Goal: Information Seeking & Learning: Learn about a topic

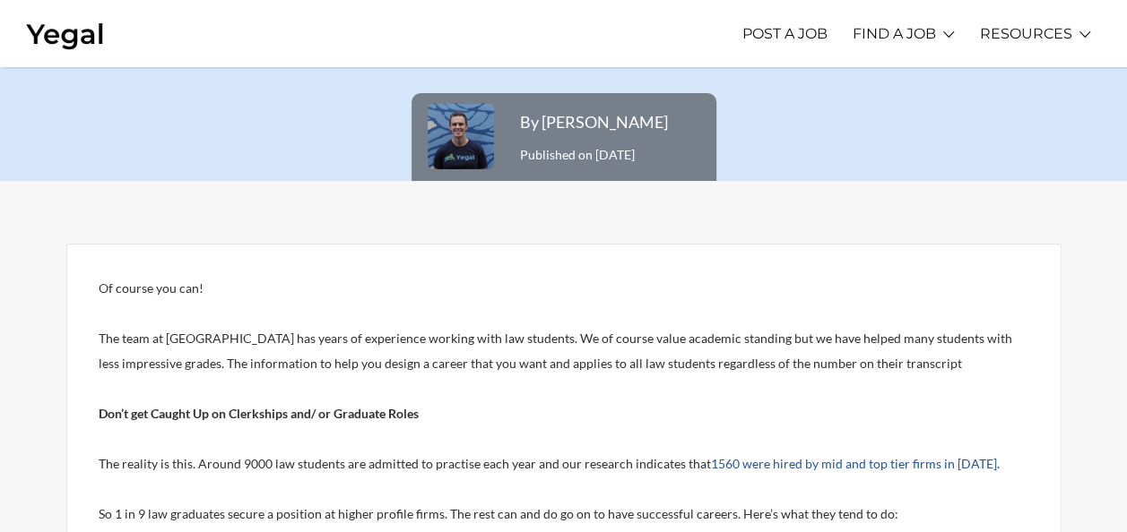
scroll to position [175, 0]
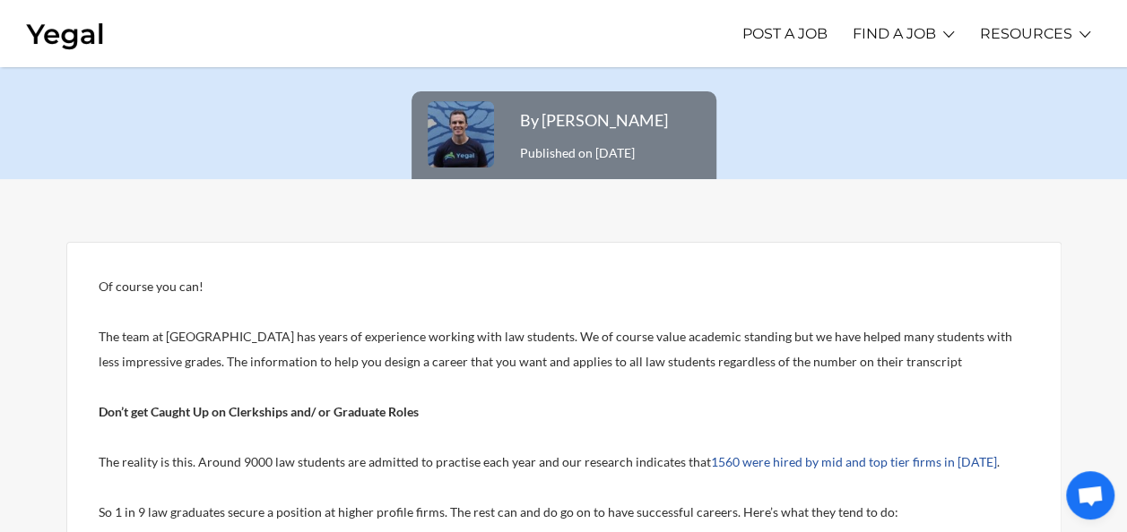
click at [342, 334] on span "The team at [GEOGRAPHIC_DATA] has years of experience working with law students…" at bounding box center [555, 349] width 913 height 40
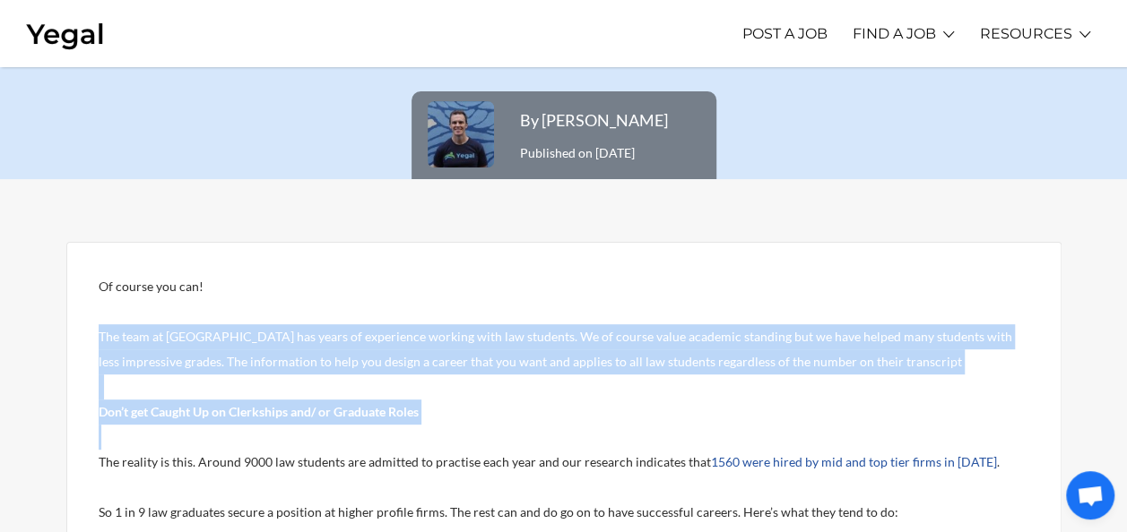
drag, startPoint x: 342, startPoint y: 334, endPoint x: 432, endPoint y: 424, distance: 126.8
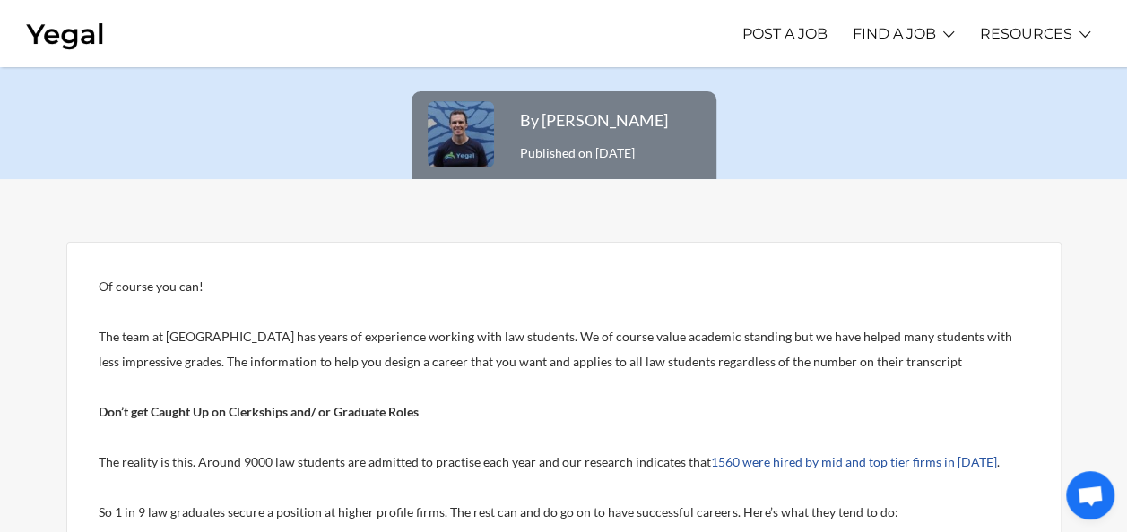
drag, startPoint x: 432, startPoint y: 424, endPoint x: 343, endPoint y: 461, distance: 96.0
click at [343, 461] on span "The reality is this. Around 9000 law students are admitted to practise each yea…" at bounding box center [405, 461] width 612 height 15
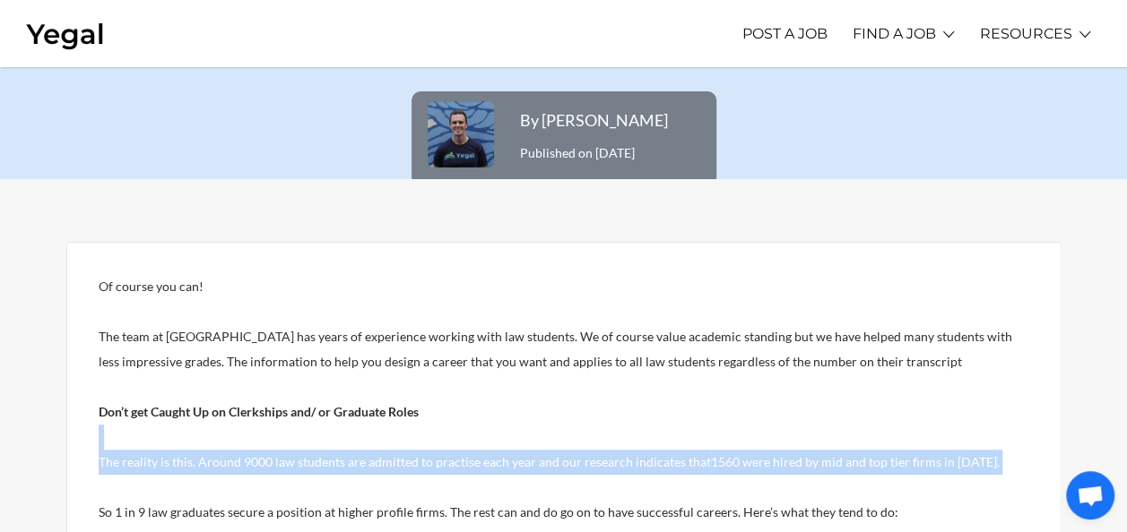
drag, startPoint x: 343, startPoint y: 461, endPoint x: 314, endPoint y: 424, distance: 47.2
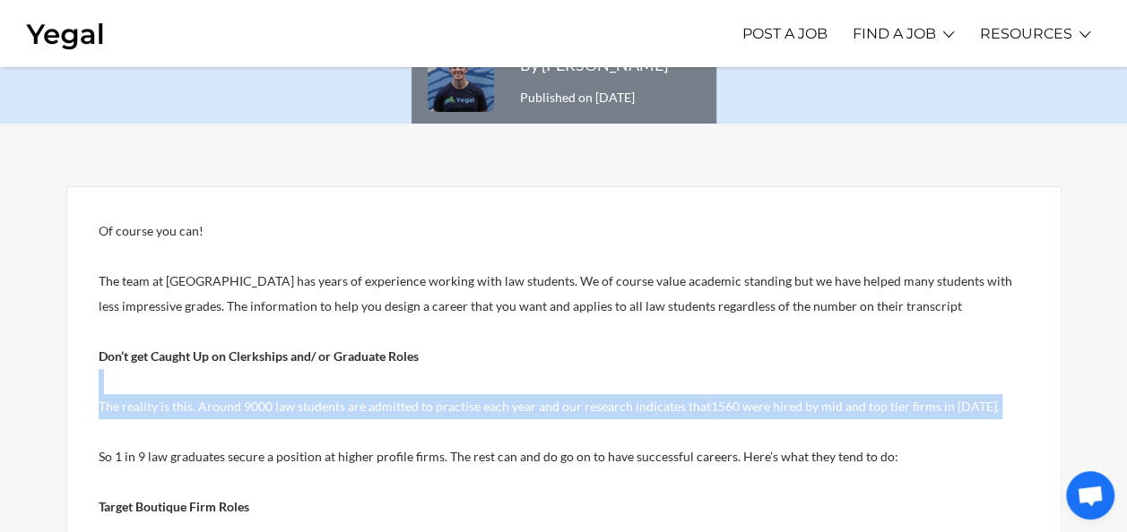
scroll to position [236, 0]
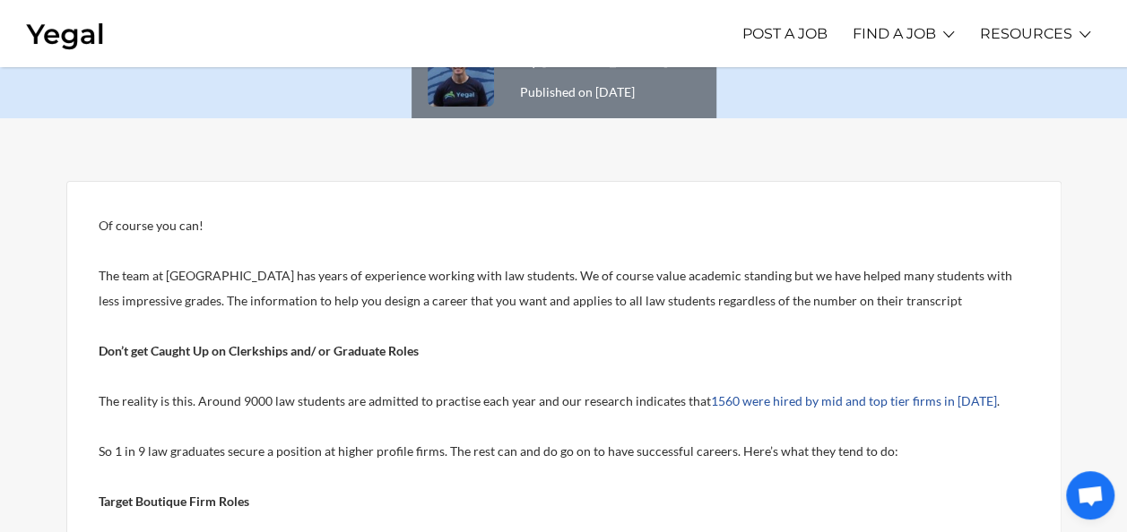
drag, startPoint x: 314, startPoint y: 424, endPoint x: 317, endPoint y: 453, distance: 28.9
click at [317, 453] on span "So 1 in 9 law graduates secure a position at higher profile firms. The rest can…" at bounding box center [498, 451] width 799 height 15
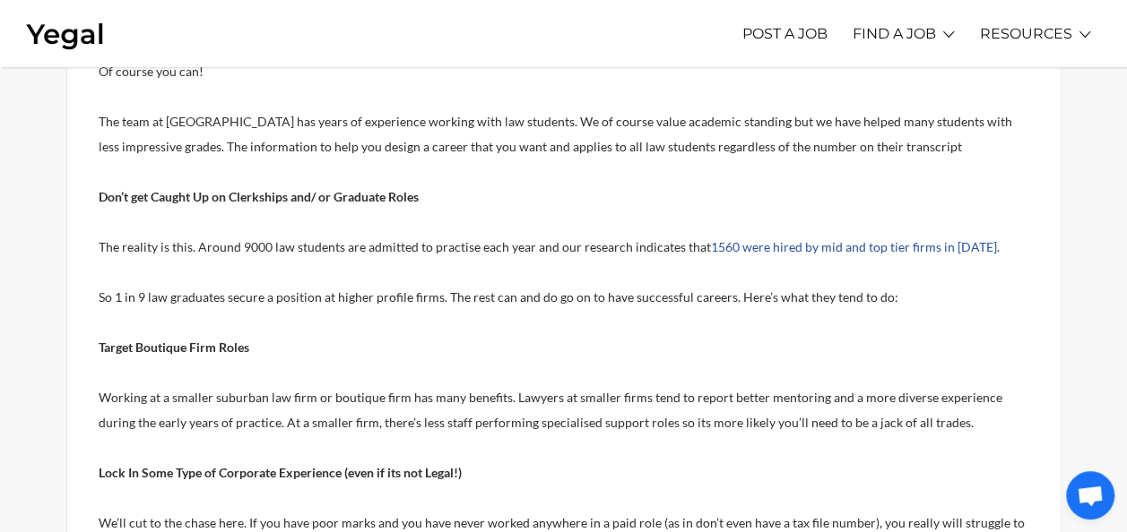
scroll to position [396, 0]
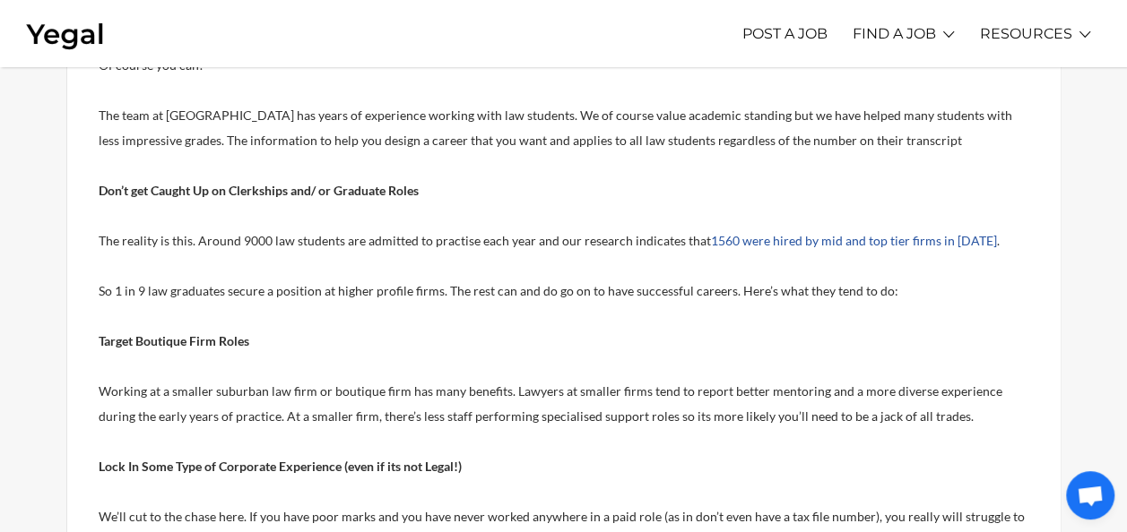
click at [274, 395] on span "Working at a smaller suburban law firm or boutique firm has many benefits. Lawy…" at bounding box center [550, 404] width 903 height 40
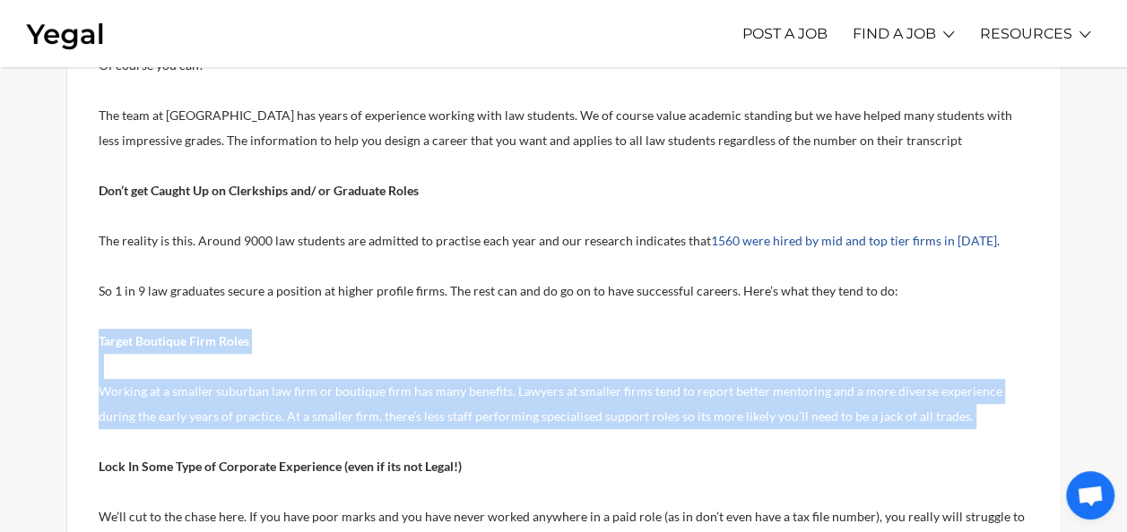
drag, startPoint x: 274, startPoint y: 395, endPoint x: 195, endPoint y: 346, distance: 93.0
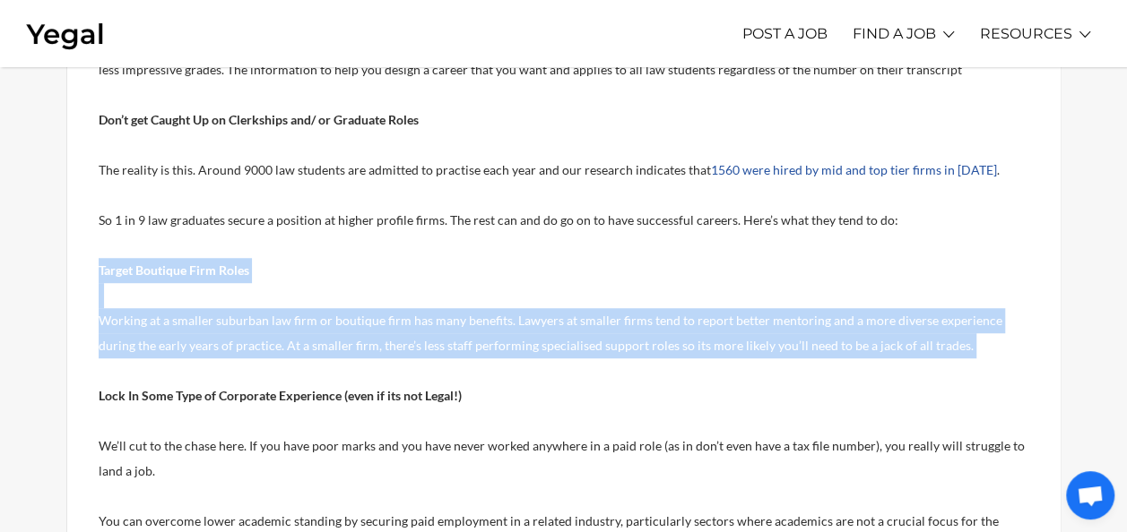
scroll to position [472, 0]
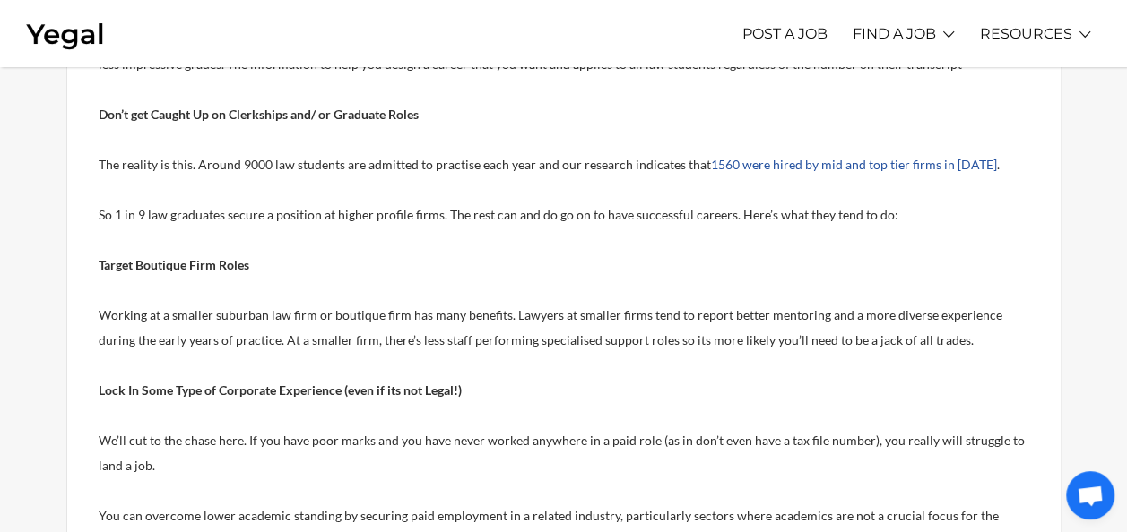
click at [342, 452] on p "We’ll cut to the chase here. If you have poor marks and you have never worked a…" at bounding box center [564, 453] width 930 height 50
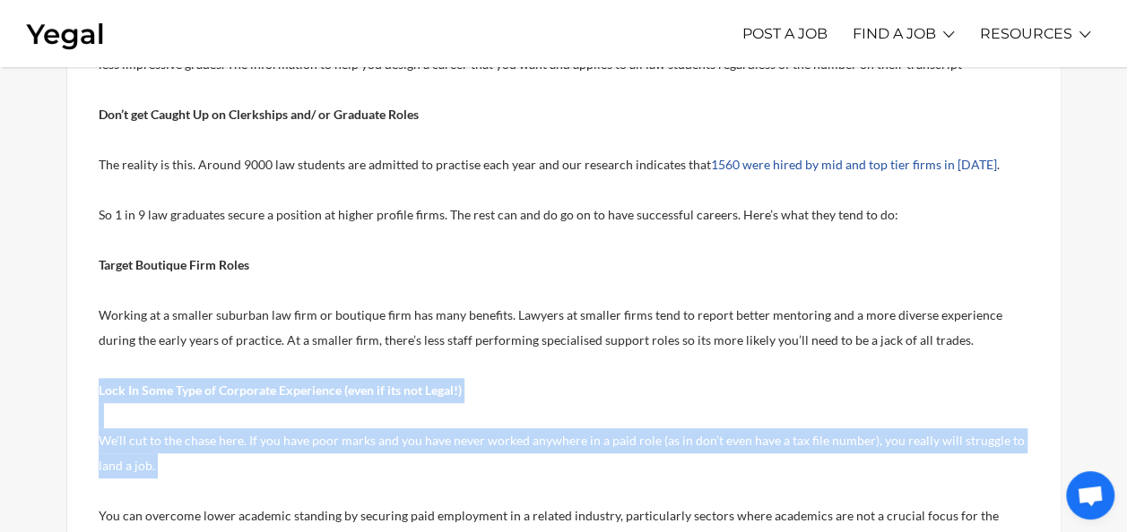
drag, startPoint x: 342, startPoint y: 452, endPoint x: 303, endPoint y: 388, distance: 74.9
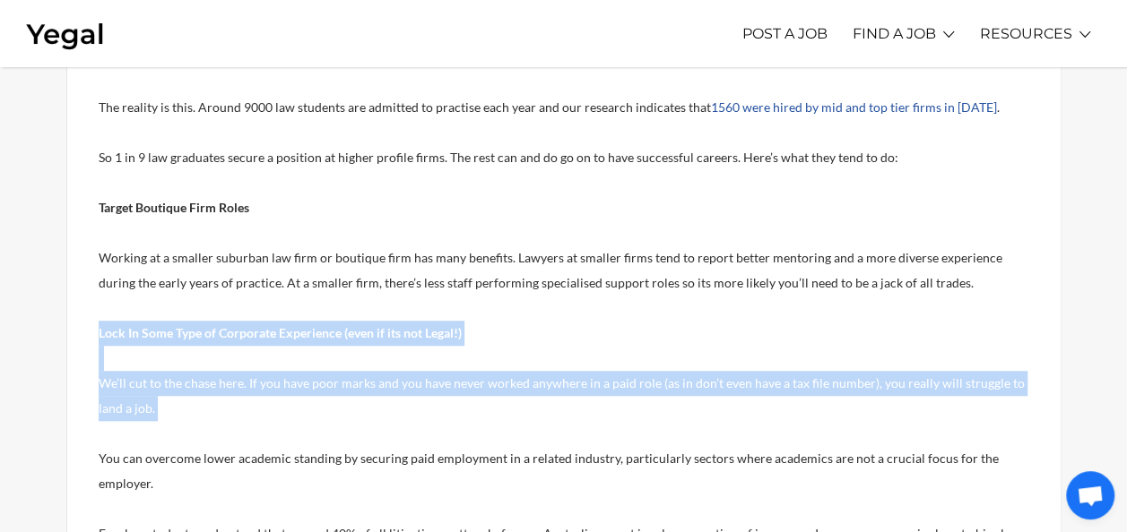
scroll to position [533, 0]
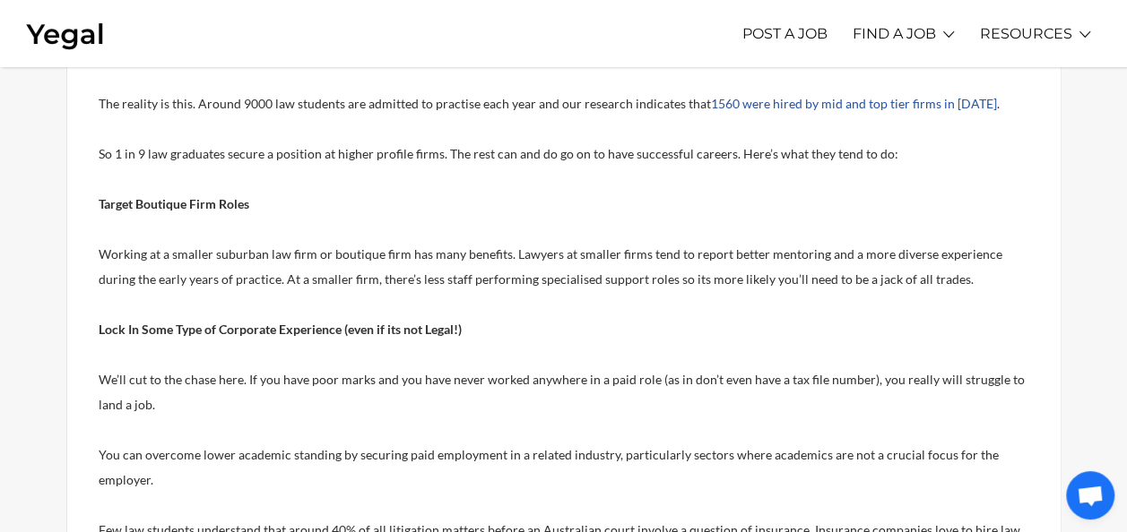
drag, startPoint x: 303, startPoint y: 388, endPoint x: 314, endPoint y: 450, distance: 62.8
click at [314, 450] on span "You can overcome lower academic standing by securing paid employment in a relat…" at bounding box center [549, 467] width 900 height 40
click at [324, 457] on span "You can overcome lower academic standing by securing paid employment in a relat…" at bounding box center [549, 467] width 900 height 40
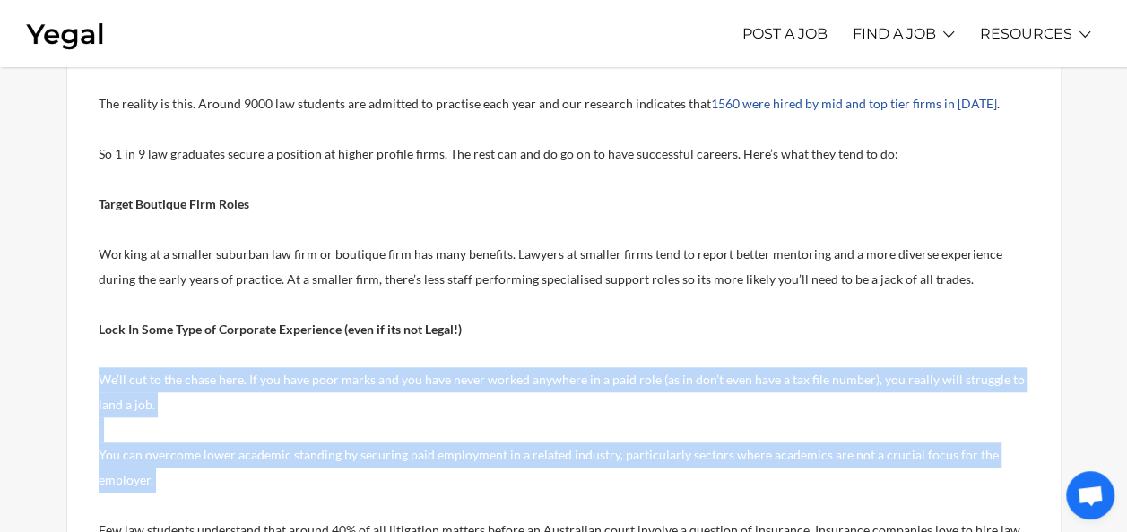
drag, startPoint x: 324, startPoint y: 457, endPoint x: 278, endPoint y: 398, distance: 75.3
click at [347, 479] on p "You can overcome lower academic standing by securing paid employment in a relat…" at bounding box center [564, 468] width 930 height 50
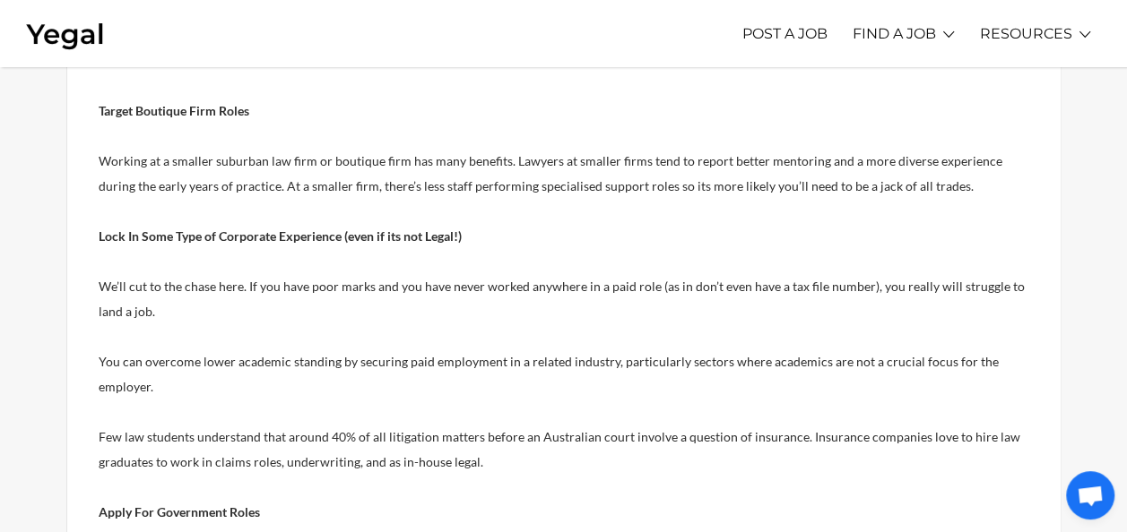
scroll to position [630, 0]
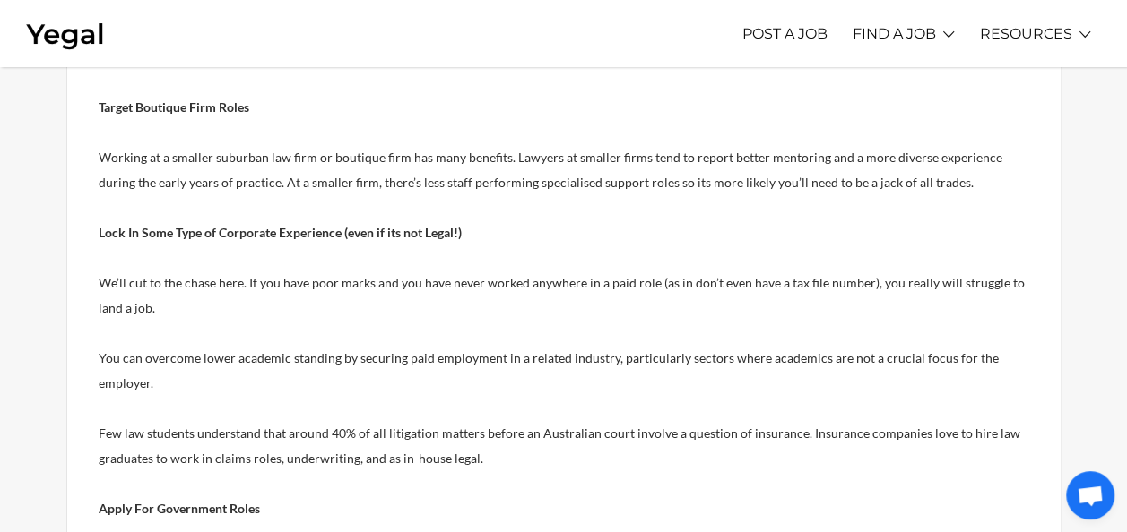
click at [343, 443] on p "Few law students understand that around 40% of all litigation matters before an…" at bounding box center [564, 446] width 930 height 50
click at [290, 447] on p "Few law students understand that around 40% of all litigation matters before an…" at bounding box center [564, 446] width 930 height 50
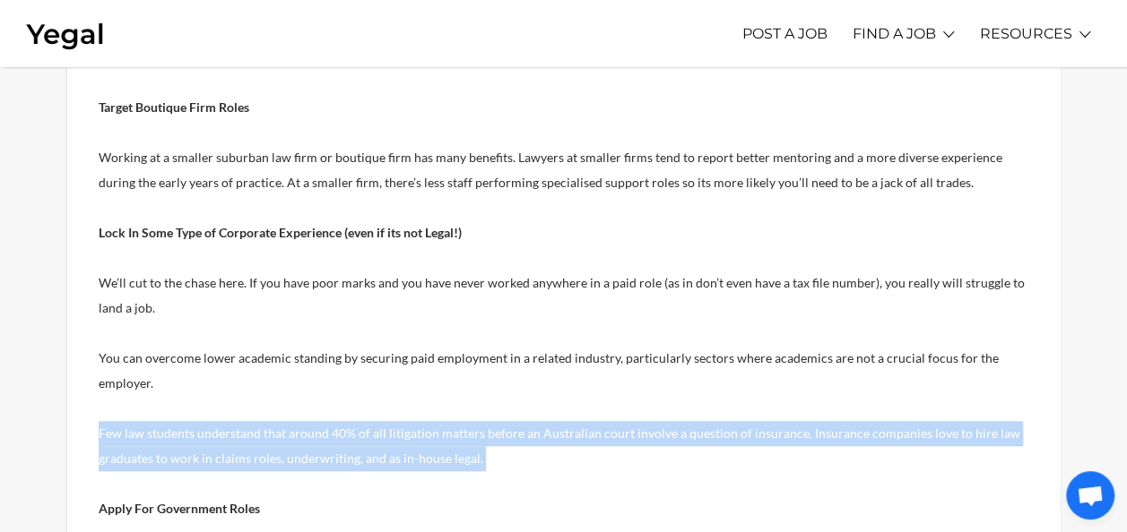
click at [290, 447] on p "Few law students understand that around 40% of all litigation matters before an…" at bounding box center [564, 446] width 930 height 50
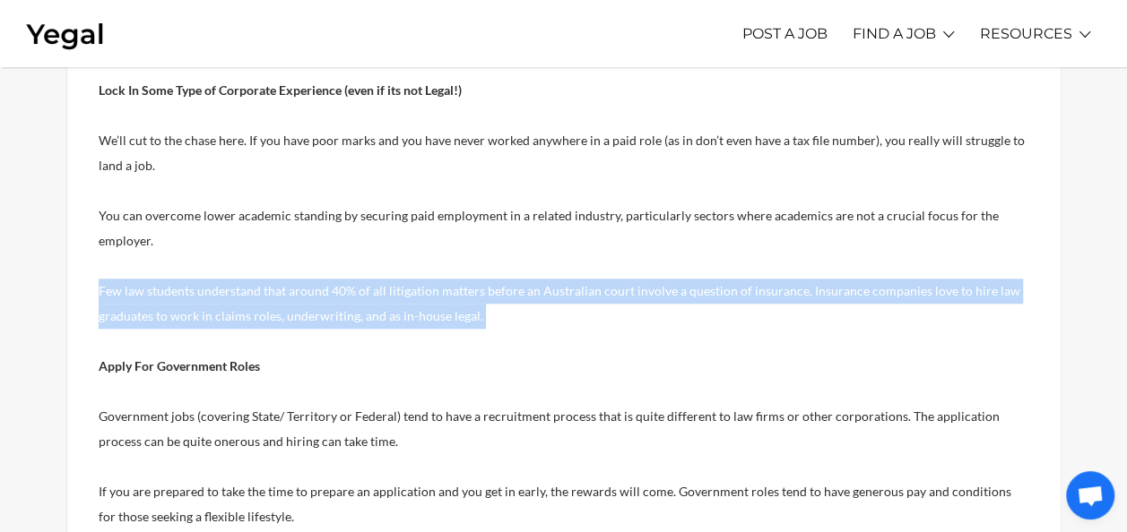
scroll to position [783, 0]
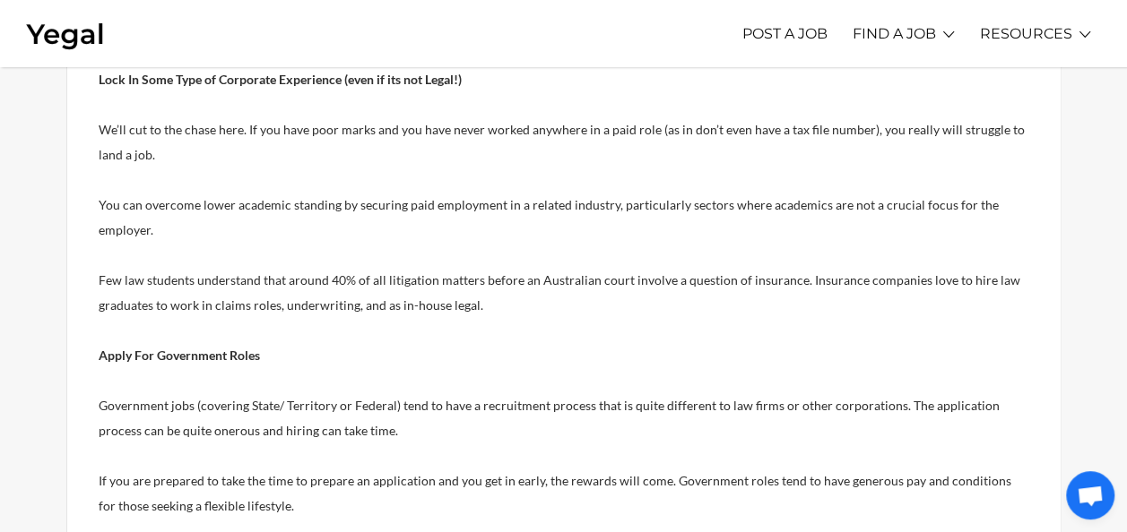
click at [250, 418] on p "Government jobs (covering State/ Territory or Federal) tend to have a recruitme…" at bounding box center [564, 418] width 930 height 50
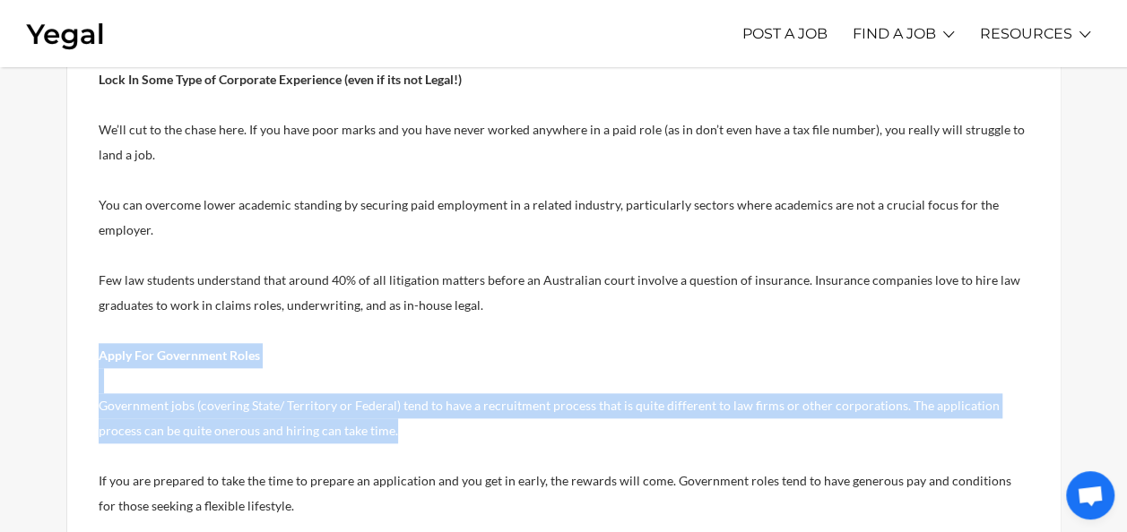
drag, startPoint x: 250, startPoint y: 418, endPoint x: 199, endPoint y: 359, distance: 78.2
click at [199, 359] on div "Of course you can! The team at [GEOGRAPHIC_DATA] has years of experience workin…" at bounding box center [564, 425] width 930 height 1519
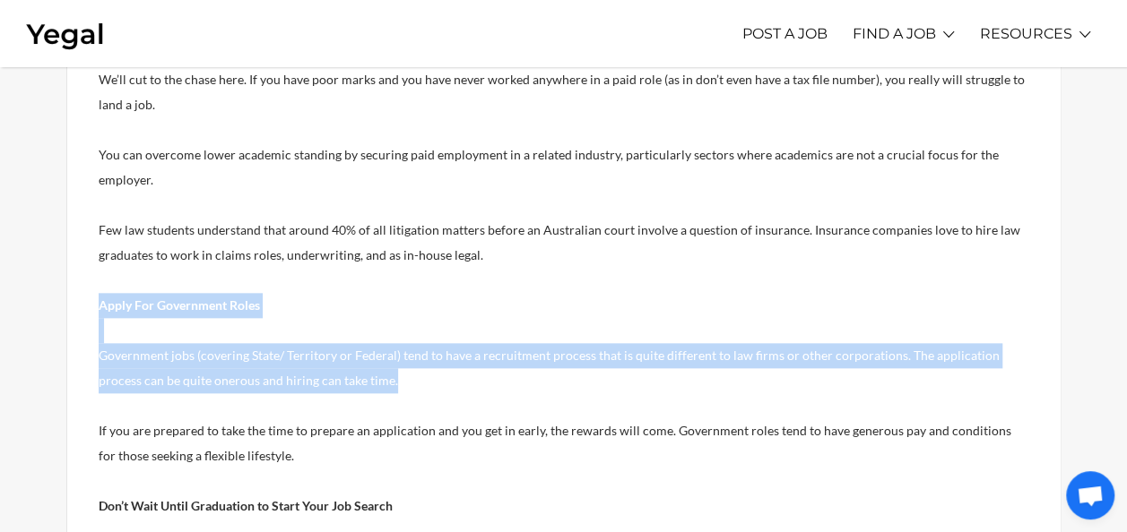
scroll to position [837, 0]
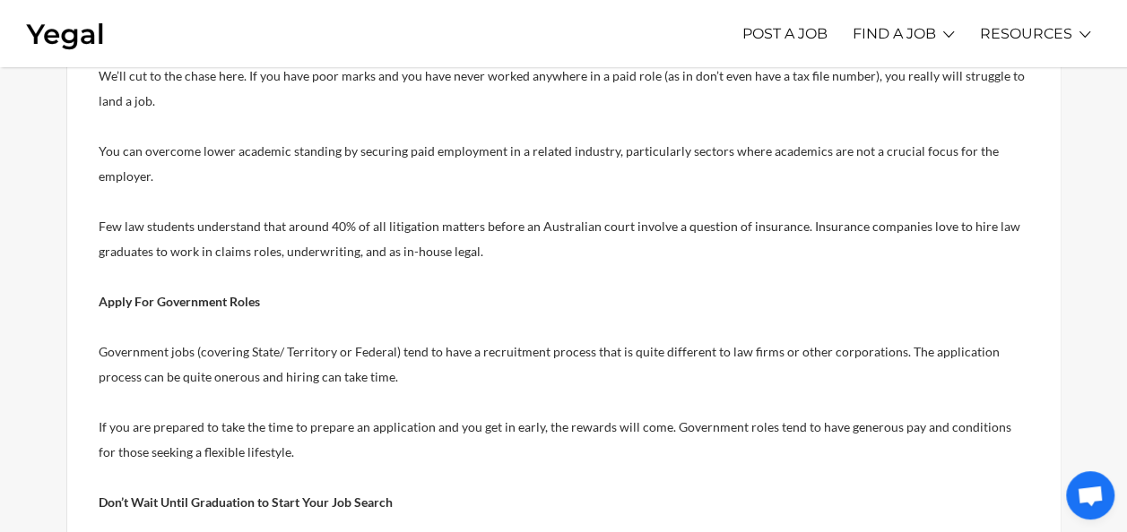
drag, startPoint x: 199, startPoint y: 359, endPoint x: 303, endPoint y: 450, distance: 138.4
click at [303, 450] on p "If you are prepared to take the time to prepare an application and you get in e…" at bounding box center [564, 427] width 930 height 75
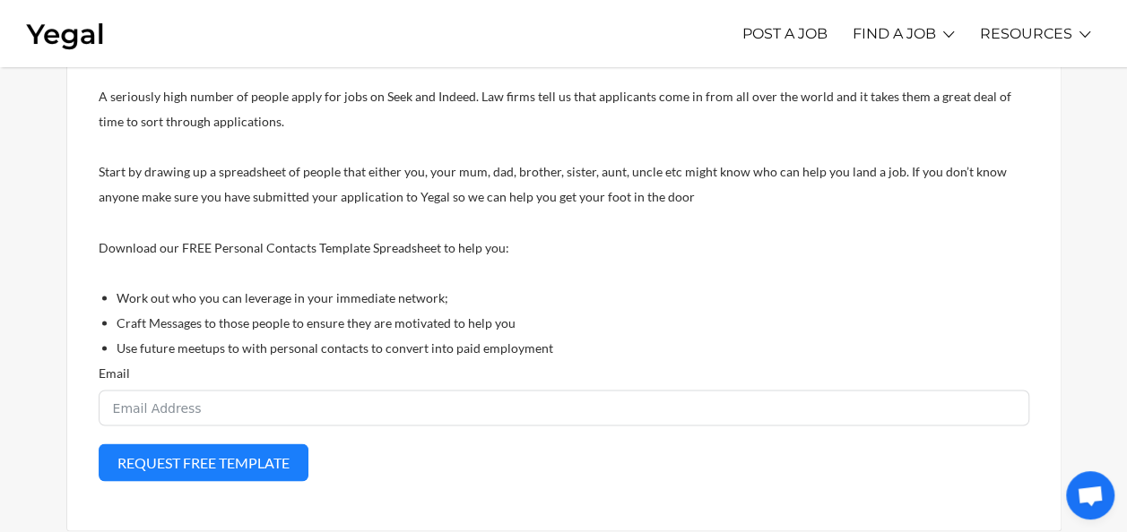
scroll to position [1561, 0]
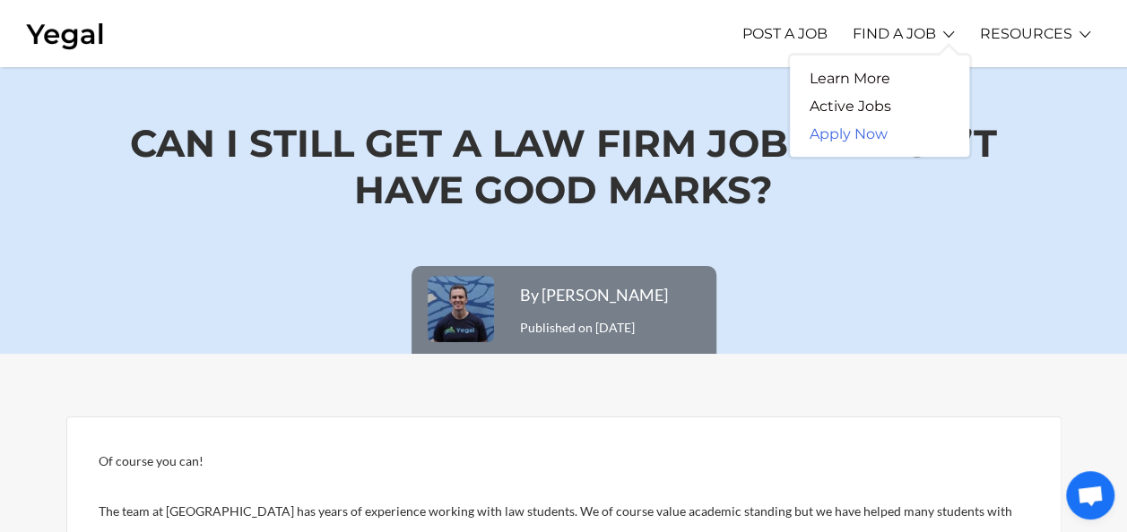
click at [854, 134] on link "Apply Now" at bounding box center [848, 134] width 117 height 28
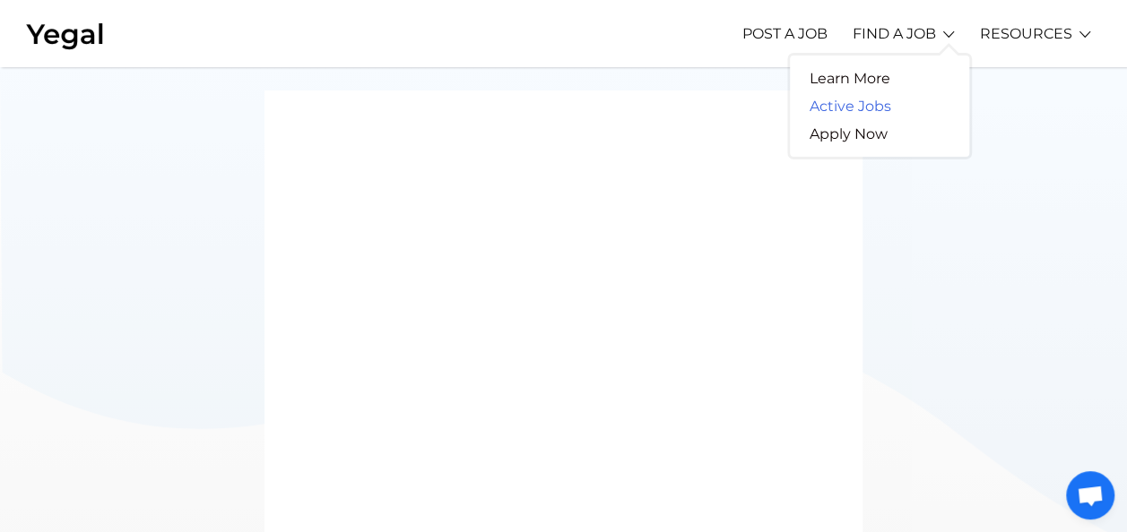
click at [846, 100] on link "Active Jobs" at bounding box center [850, 106] width 121 height 28
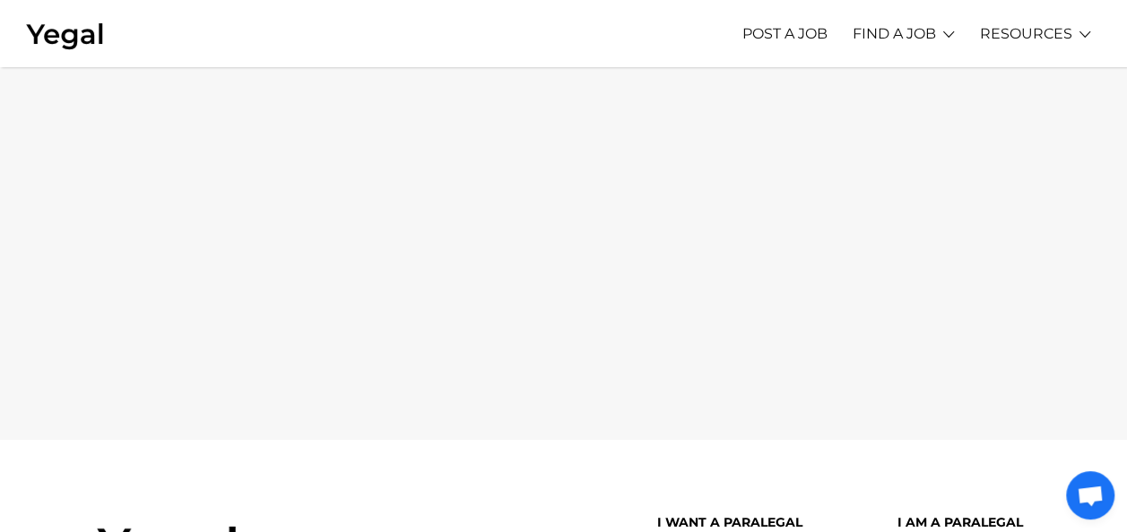
scroll to position [319, 0]
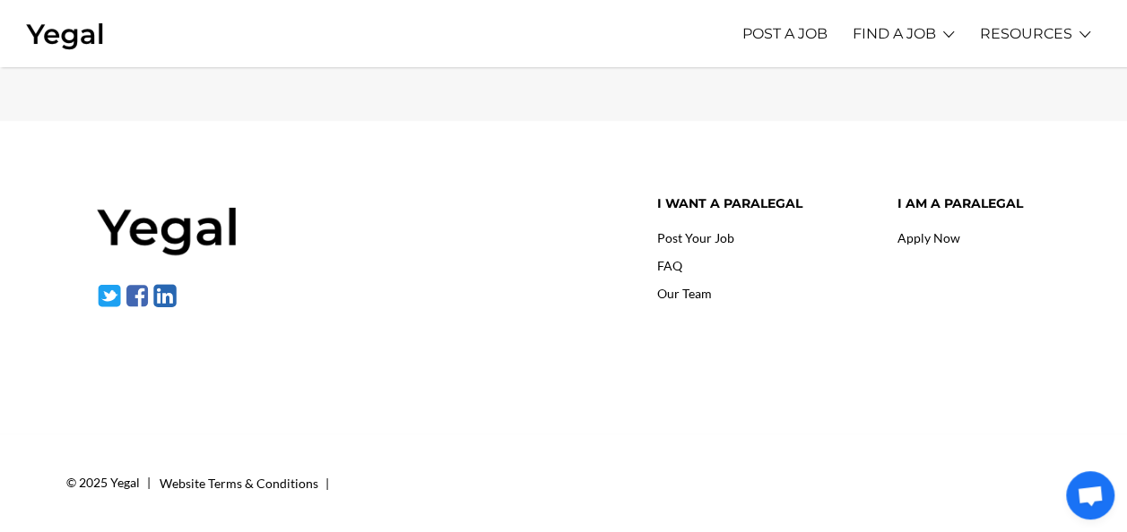
click at [174, 242] on img at bounding box center [168, 227] width 143 height 62
click at [674, 267] on link "FAQ" at bounding box center [669, 265] width 25 height 15
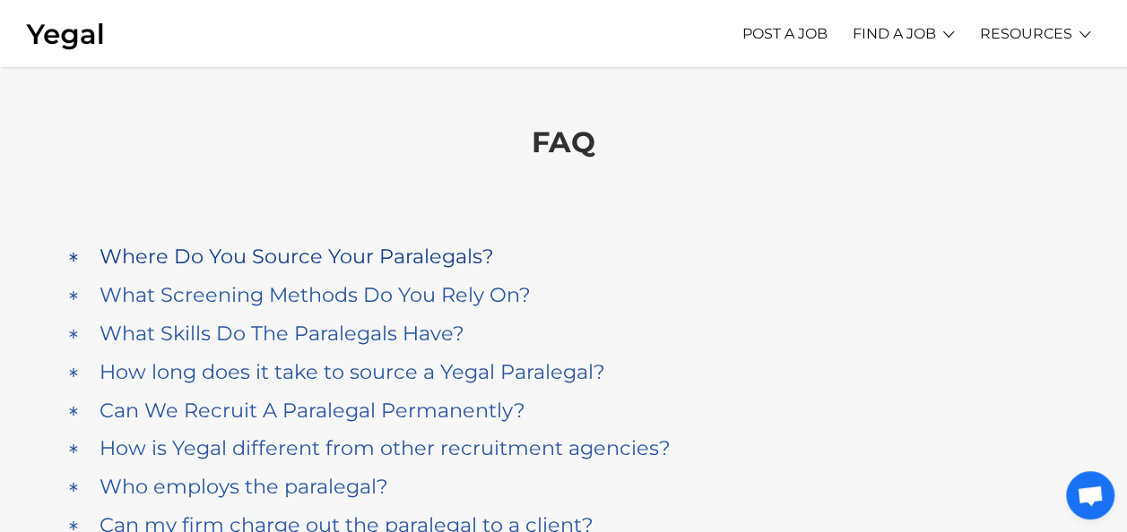
click at [389, 247] on h4 "Where Do You Source Your Paralegals?" at bounding box center [296, 257] width 394 height 24
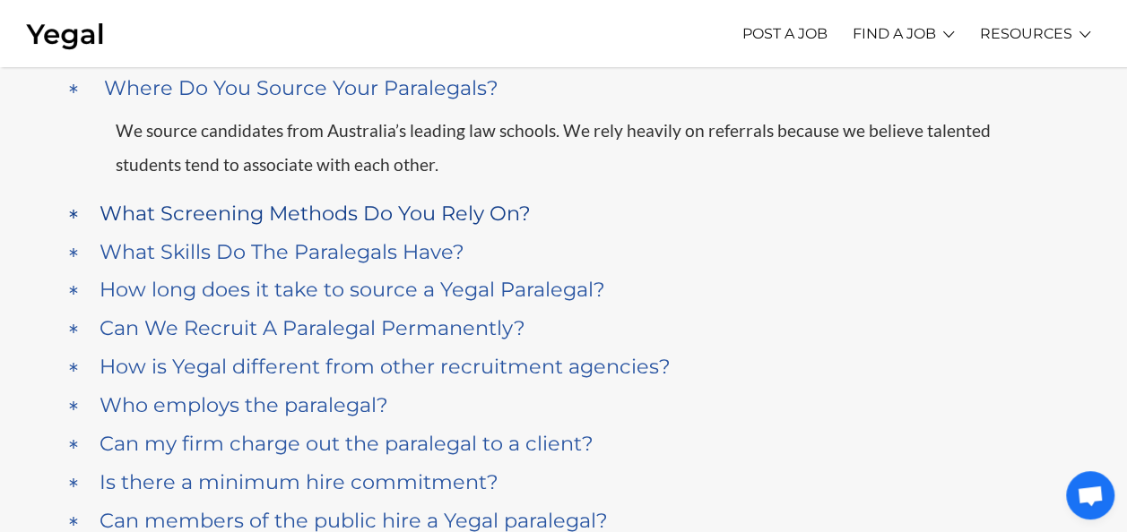
click at [402, 216] on h4 "What Screening Methods Do You Rely On?" at bounding box center [314, 214] width 431 height 24
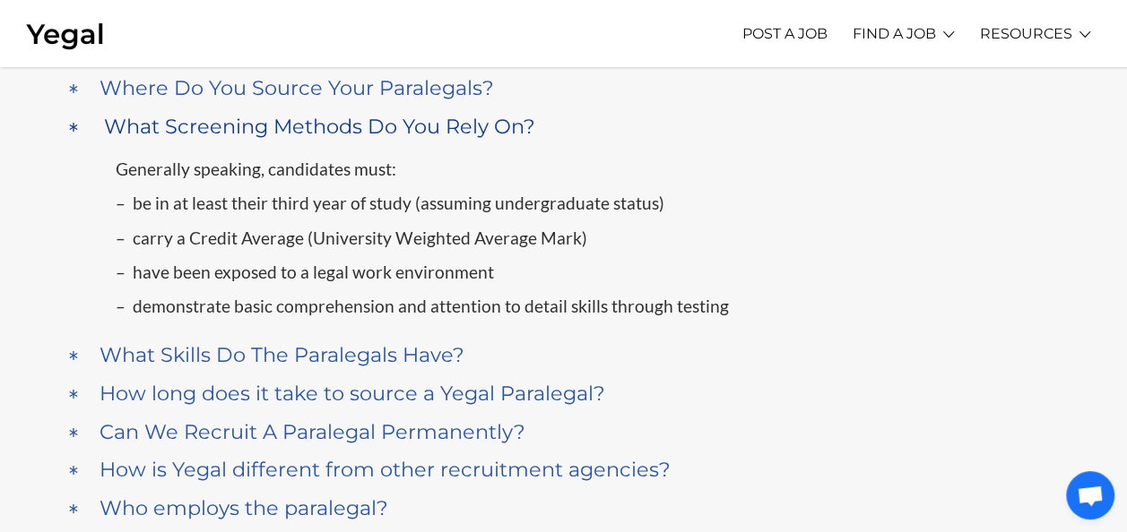
scroll to position [206, 0]
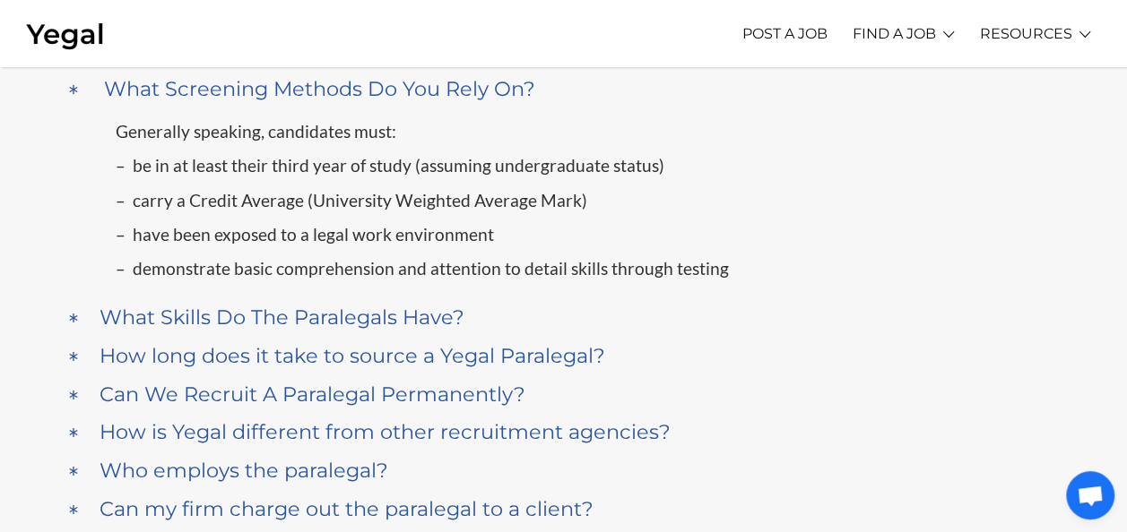
click at [327, 169] on p "– be in at least their third year of study (assuming undergraduate status)" at bounding box center [577, 166] width 923 height 34
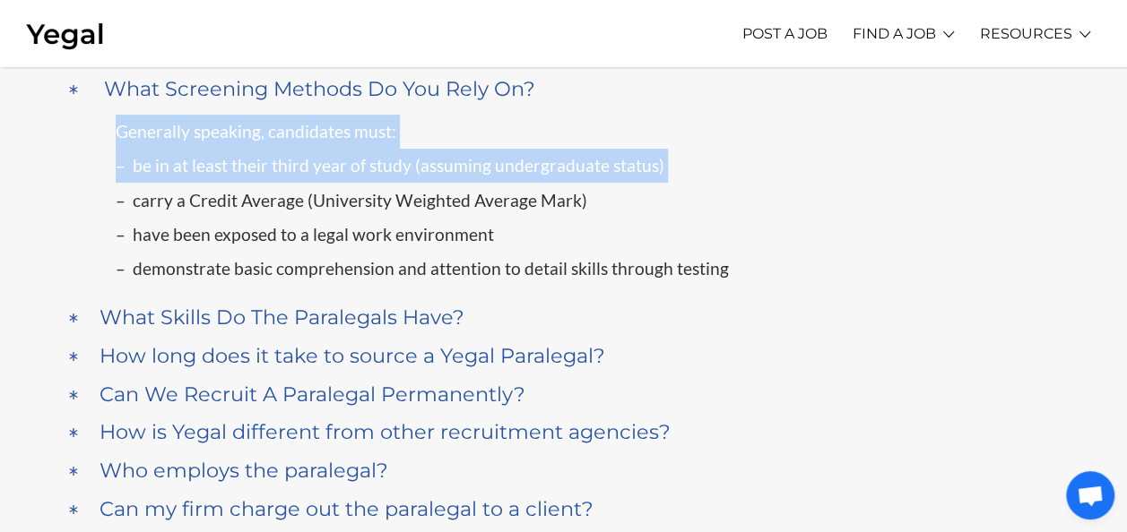
drag, startPoint x: 327, startPoint y: 169, endPoint x: 283, endPoint y: 129, distance: 59.6
click at [283, 129] on div "Generally speaking, candidates must: – be in at least their third year of study…" at bounding box center [577, 201] width 923 height 172
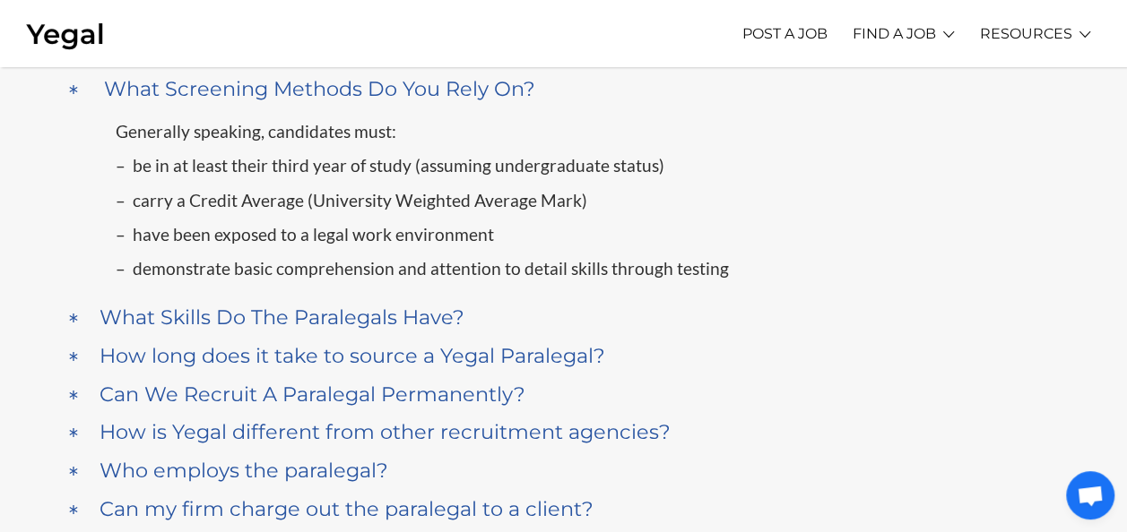
drag, startPoint x: 283, startPoint y: 129, endPoint x: 414, endPoint y: 213, distance: 155.6
click at [414, 213] on p "– carry a Credit Average (University Weighted Average Mark)" at bounding box center [577, 201] width 923 height 34
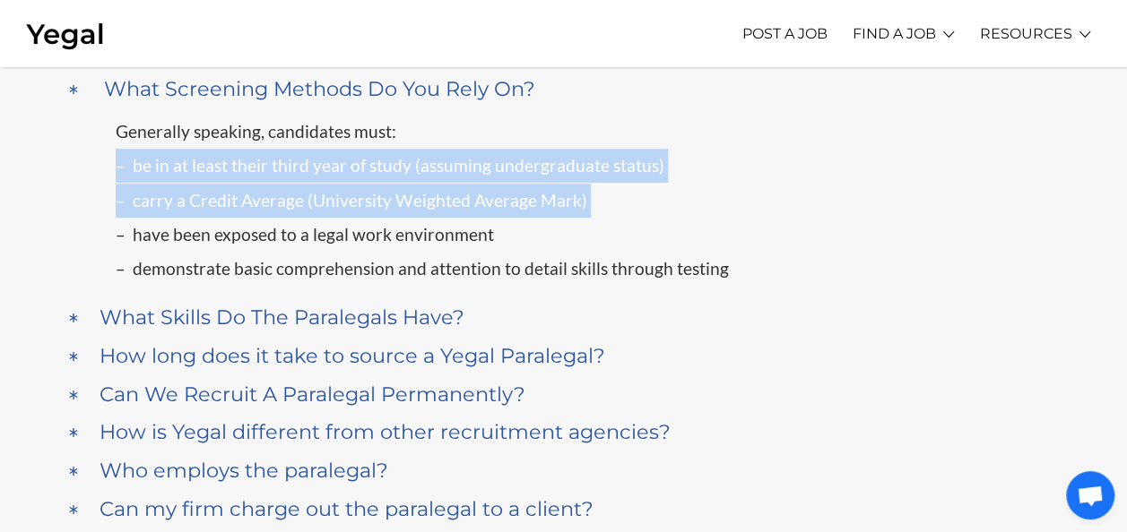
drag, startPoint x: 414, startPoint y: 213, endPoint x: 303, endPoint y: 155, distance: 125.5
click at [303, 155] on div "Generally speaking, candidates must: – be in at least their third year of study…" at bounding box center [577, 201] width 923 height 172
drag, startPoint x: 303, startPoint y: 155, endPoint x: 341, endPoint y: 215, distance: 71.4
click at [341, 215] on p "– carry a Credit Average (University Weighted Average Mark)" at bounding box center [577, 201] width 923 height 34
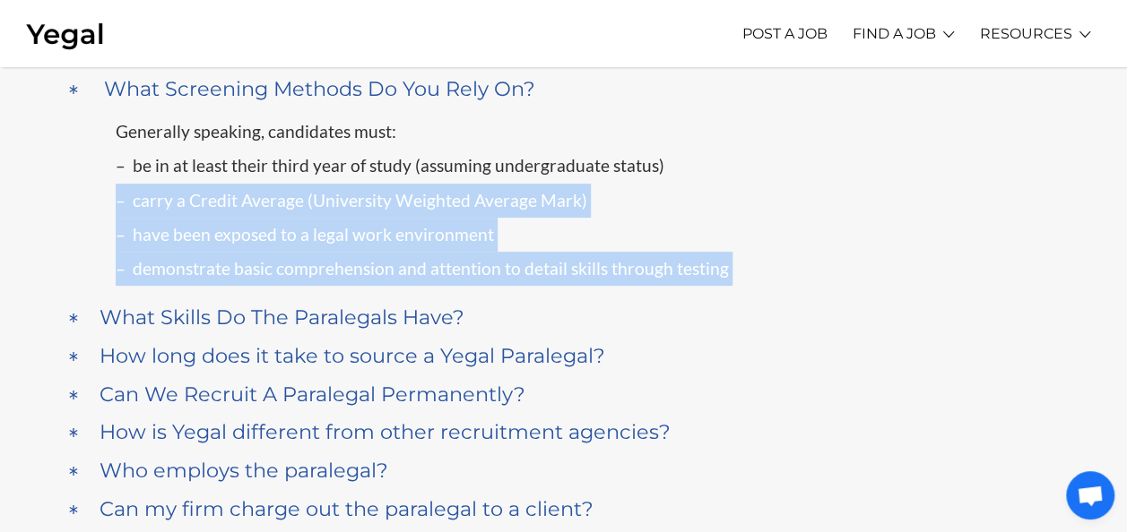
drag, startPoint x: 341, startPoint y: 215, endPoint x: 419, endPoint y: 275, distance: 98.4
click at [419, 275] on div "Generally speaking, candidates must: – be in at least their third year of study…" at bounding box center [577, 201] width 923 height 172
drag, startPoint x: 419, startPoint y: 275, endPoint x: 327, endPoint y: 321, distance: 103.0
click at [327, 321] on h4 "What Skills Do The Paralegals Have?" at bounding box center [281, 318] width 365 height 24
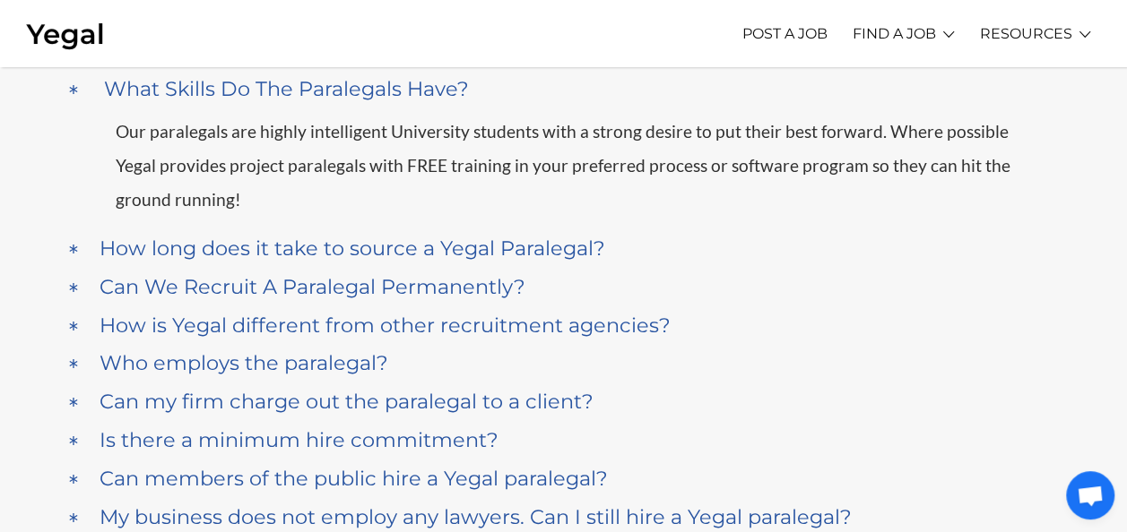
scroll to position [0, 0]
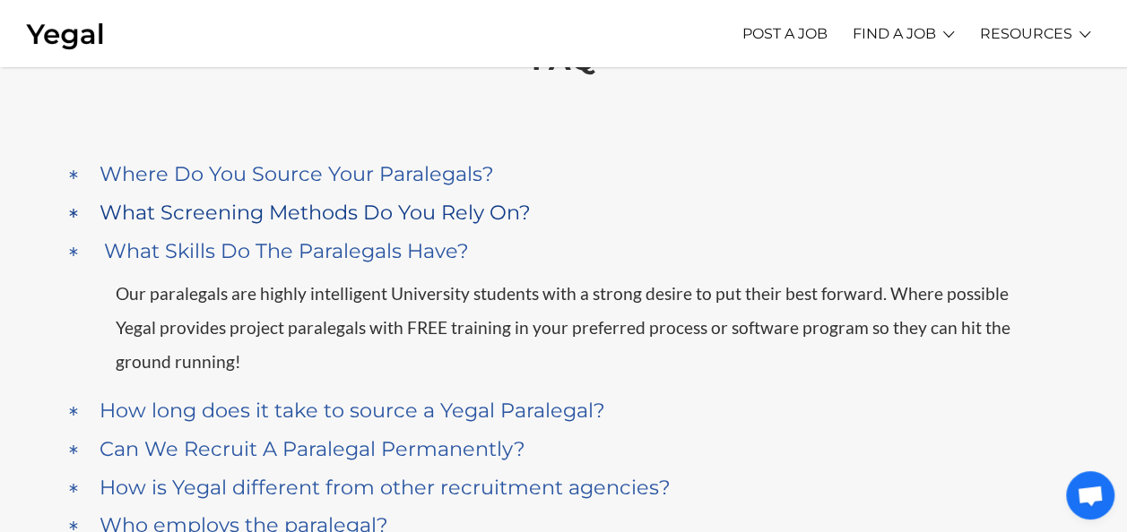
click at [418, 224] on div "What Screening Methods Do You Rely On?" at bounding box center [518, 212] width 846 height 33
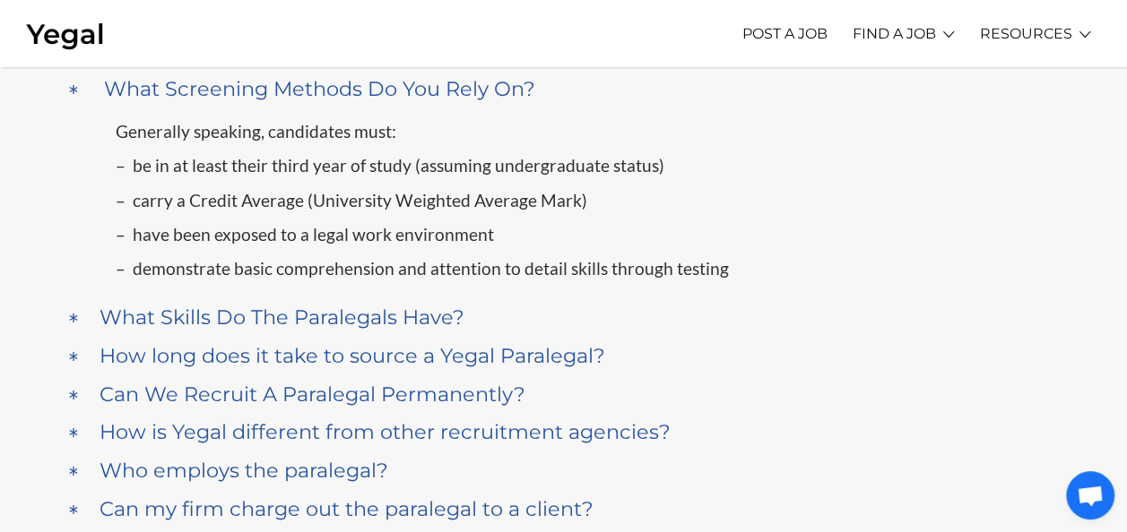
click at [388, 168] on p "– be in at least their third year of study (assuming undergraduate status)" at bounding box center [577, 166] width 923 height 34
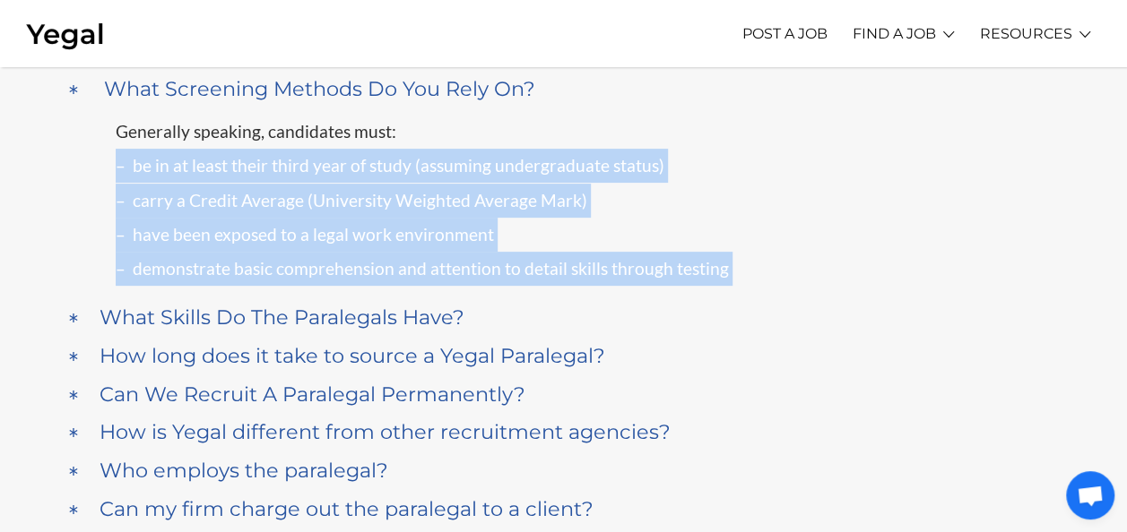
drag, startPoint x: 388, startPoint y: 168, endPoint x: 523, endPoint y: 269, distance: 169.0
click at [523, 269] on div "Generally speaking, candidates must: – be in at least their third year of study…" at bounding box center [577, 201] width 923 height 172
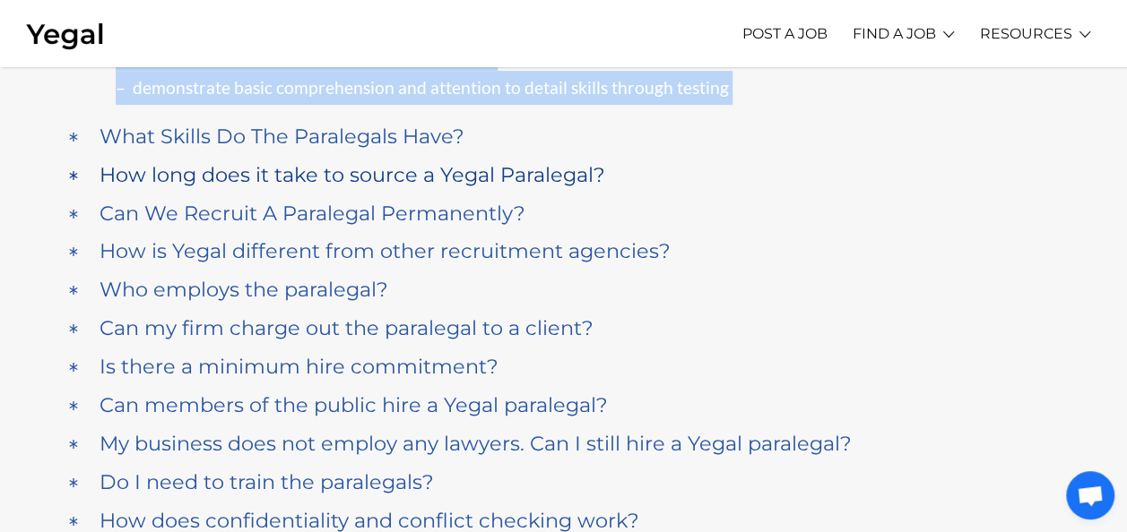
scroll to position [394, 0]
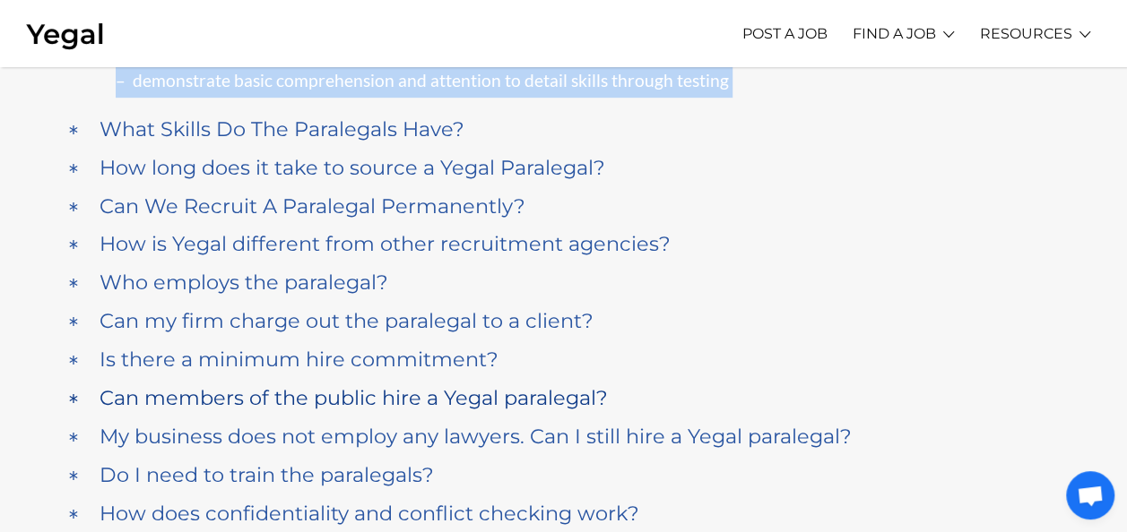
click at [371, 387] on h4 "Can members of the public hire a Yegal paralegal?" at bounding box center [353, 398] width 508 height 24
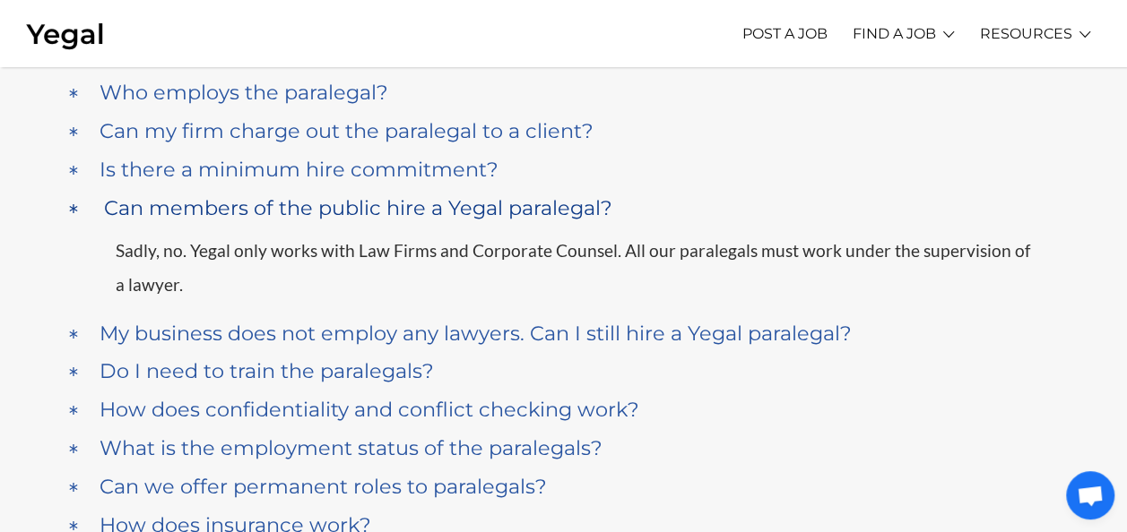
scroll to position [514, 0]
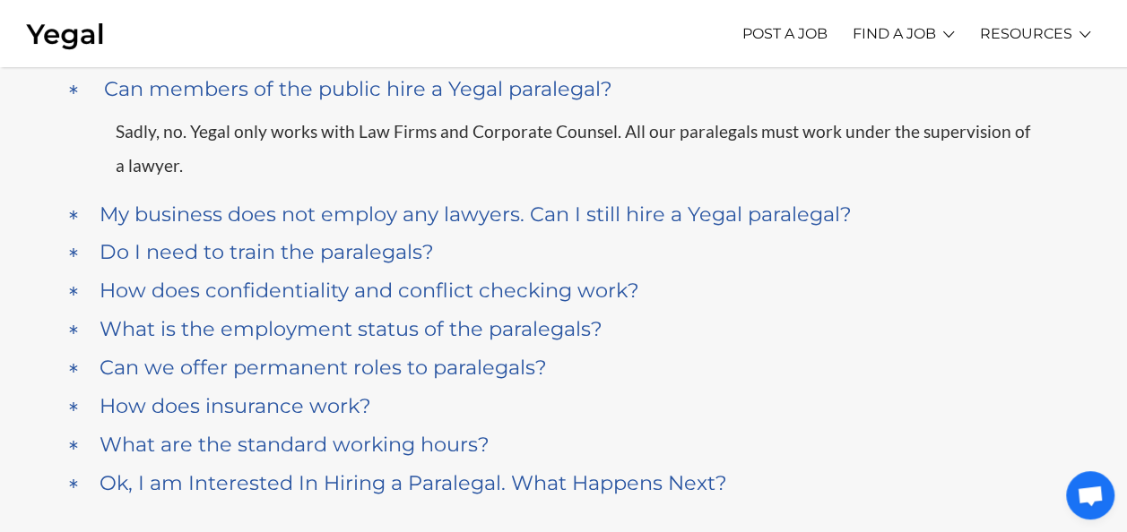
click at [317, 139] on p "Sadly, no. Yegal only works with Law Firms and Corporate Counsel. All our paral…" at bounding box center [577, 149] width 923 height 69
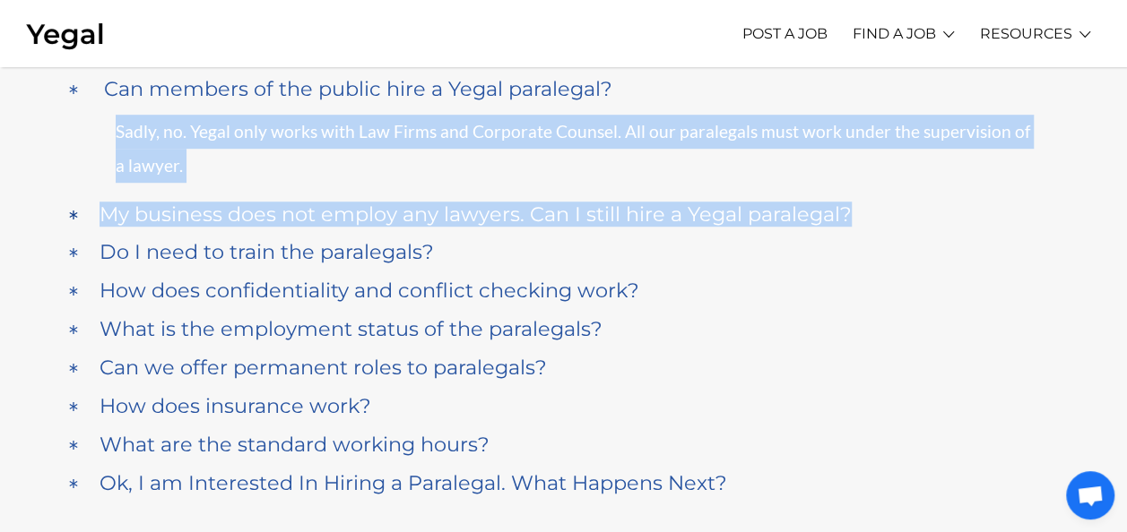
drag, startPoint x: 317, startPoint y: 139, endPoint x: 411, endPoint y: 211, distance: 117.6
click at [411, 211] on div "a Where Do You Source Your Paralegals? We source candidates from Australia’s le…" at bounding box center [563, 113] width 995 height 777
drag, startPoint x: 411, startPoint y: 211, endPoint x: 341, endPoint y: 212, distance: 69.0
click at [341, 212] on h4 "My business does not employ any lawyers. Can I still hire a Yegal paralegal?" at bounding box center [475, 215] width 752 height 24
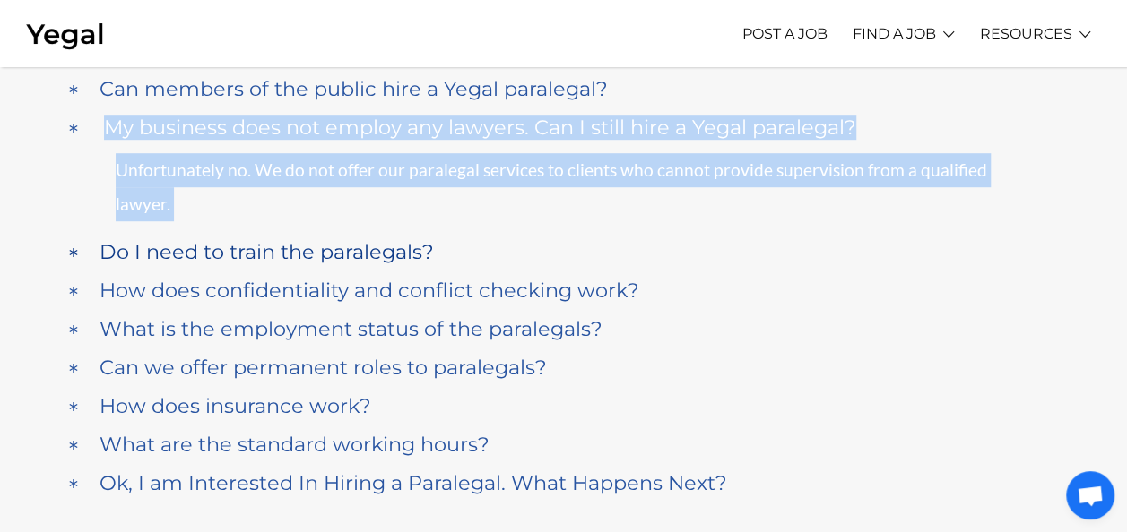
scroll to position [552, 0]
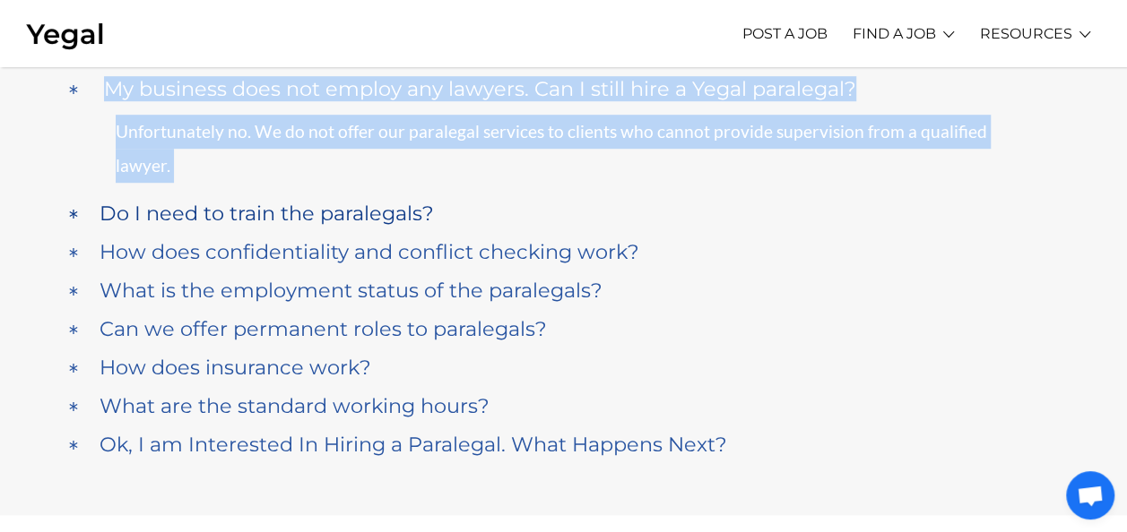
click at [324, 202] on h4 "Do I need to train the paralegals?" at bounding box center [266, 214] width 334 height 24
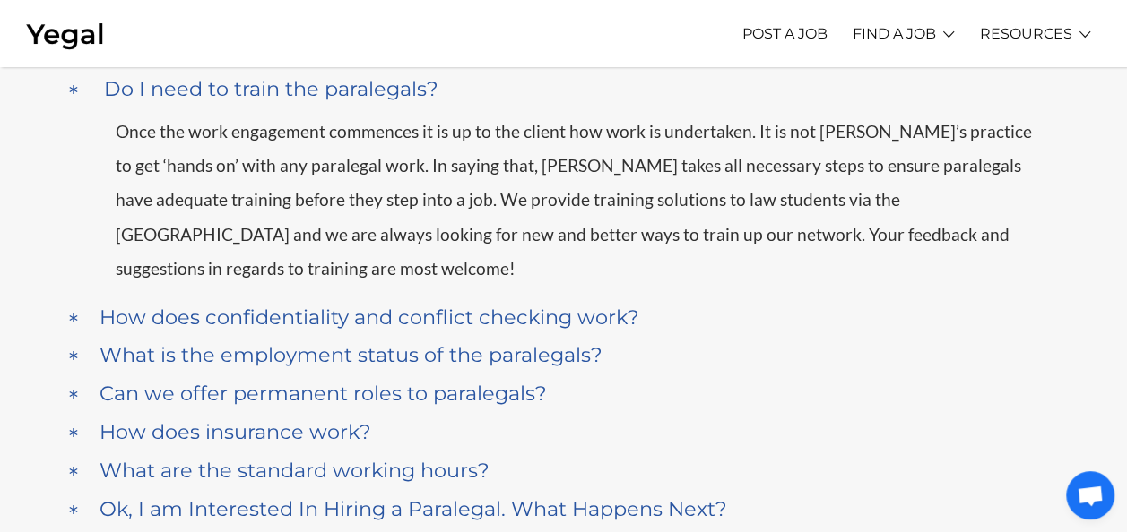
click at [364, 186] on p "Once the work engagement commences it is up to the client how work is undertake…" at bounding box center [577, 201] width 923 height 172
